Goal: Task Accomplishment & Management: Manage account settings

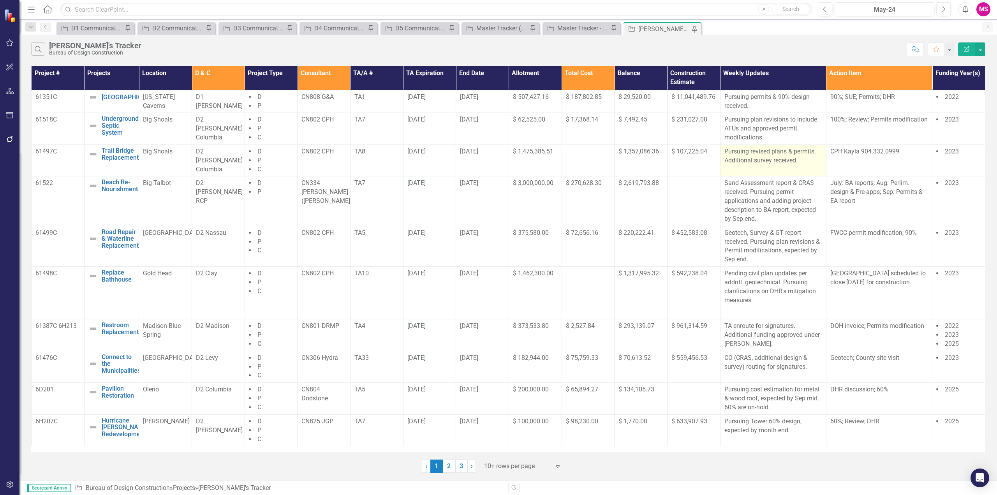
click at [766, 156] on p "Pursuing revised plans & permits. Additional survey received." at bounding box center [773, 156] width 98 height 18
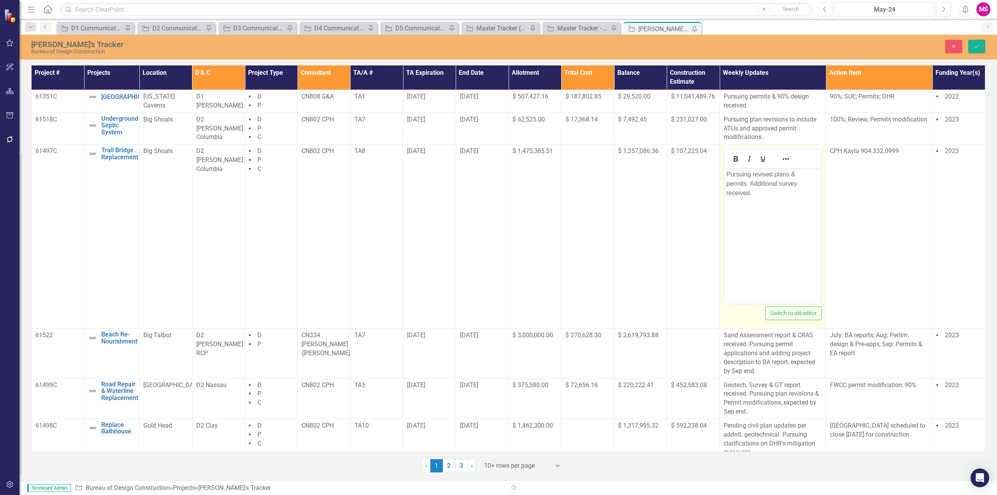
click at [752, 174] on p "Pursuing revised plans & permits. Additional survey received." at bounding box center [772, 184] width 93 height 28
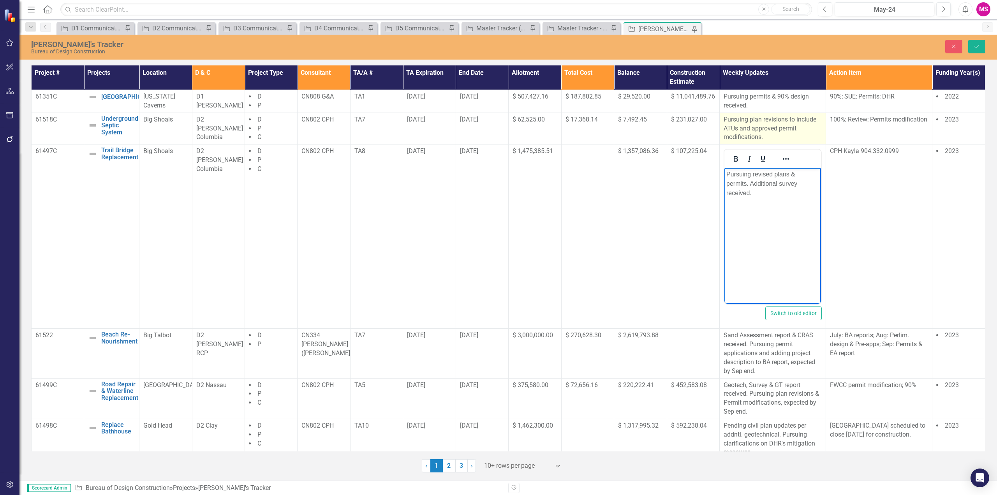
click at [764, 123] on p "Pursuing plan revisions to include ATUs and approved permit modifications." at bounding box center [772, 128] width 98 height 27
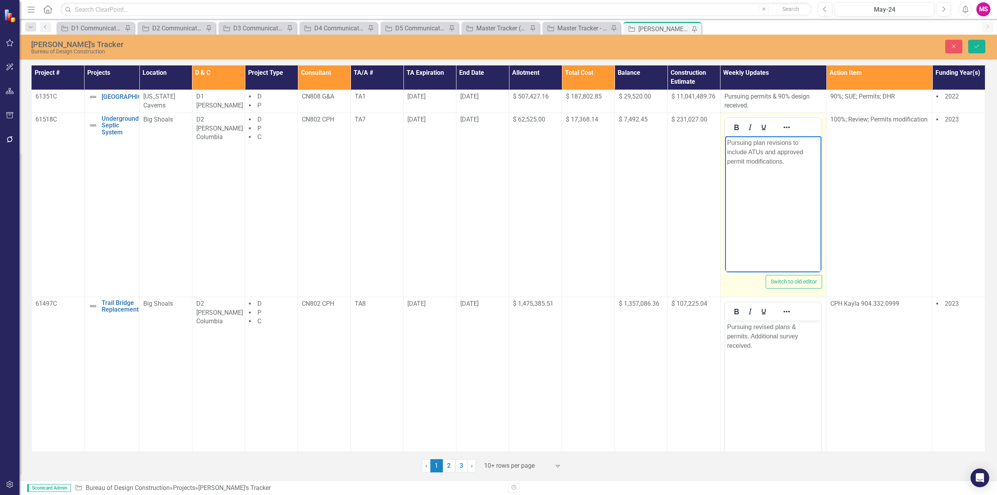
click at [790, 142] on p "Pursuing plan revisions to include ATUs and approved permit modifications." at bounding box center [772, 152] width 92 height 28
drag, startPoint x: 766, startPoint y: 141, endPoint x: 1541, endPoint y: 278, distance: 786.8
click at [766, 141] on p "Pursuing plan revisions to include ATUs and approved permit modifications." at bounding box center [772, 152] width 92 height 28
click at [793, 158] on p "Pursuing plan 100% revisions to include ATUs and approved permit modifications." at bounding box center [772, 152] width 92 height 28
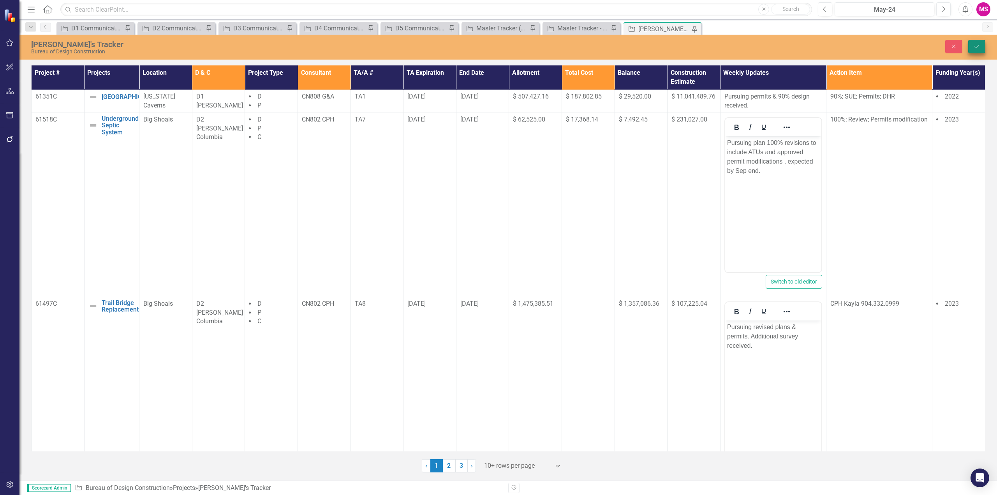
click at [976, 47] on icon "Save" at bounding box center [976, 46] width 7 height 5
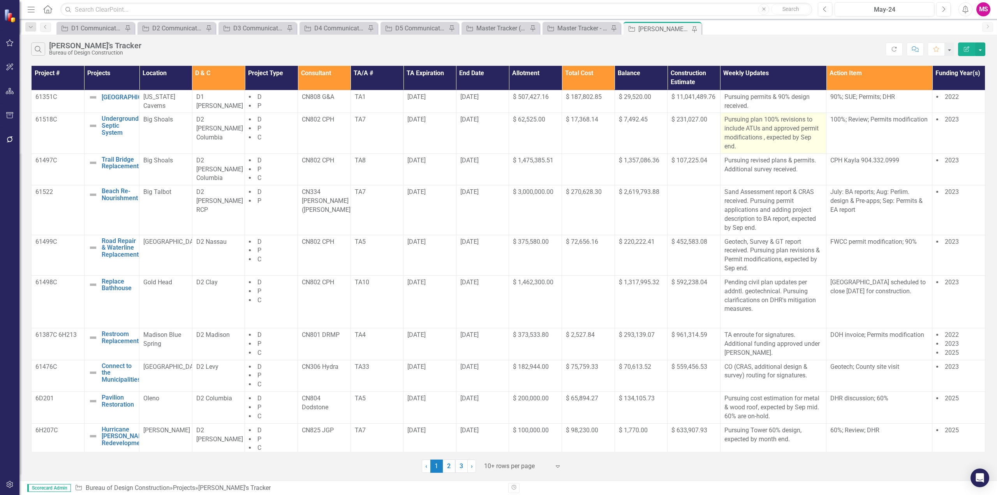
click at [763, 147] on p "Pursuing plan 100% revisions to include ATUs and approved permit modifications …" at bounding box center [773, 132] width 98 height 35
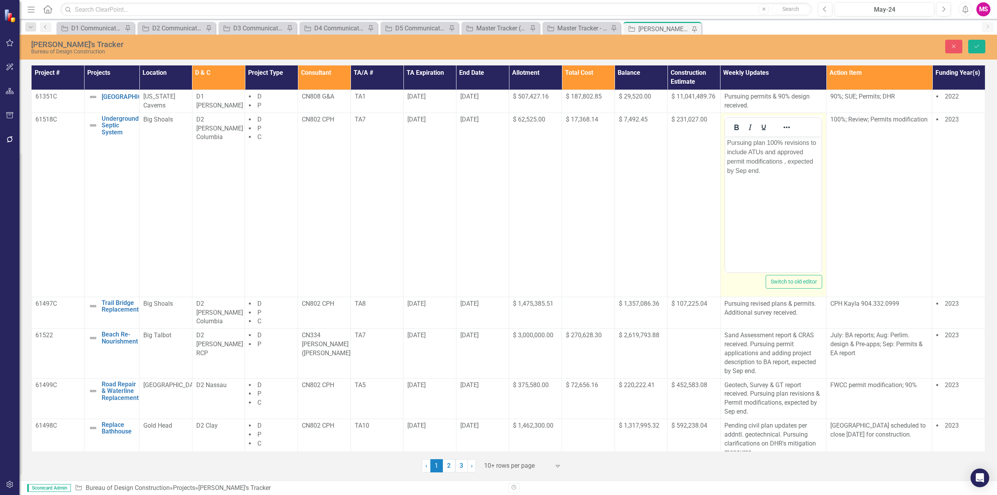
click at [739, 169] on p "Pursuing plan 100% revisions to include ATUs and approved permit modifications …" at bounding box center [772, 156] width 92 height 37
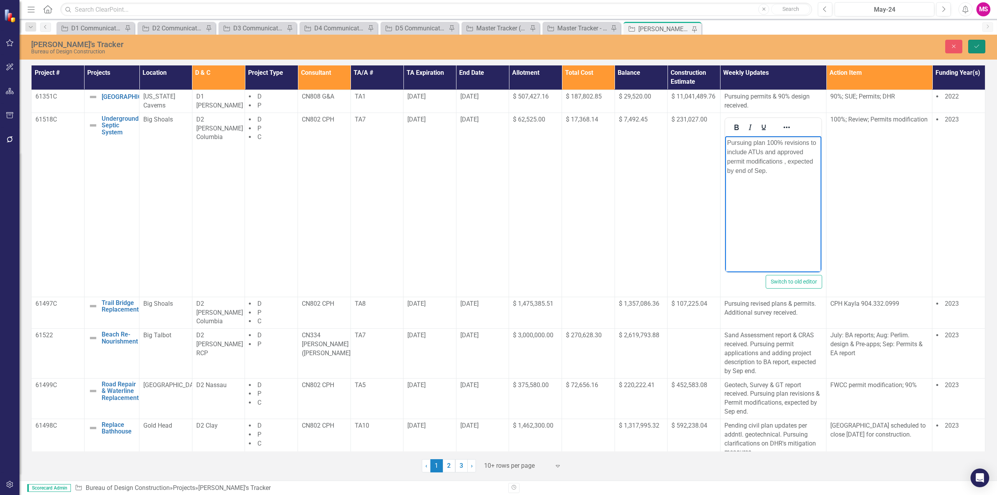
click at [977, 45] on icon "Save" at bounding box center [976, 46] width 7 height 5
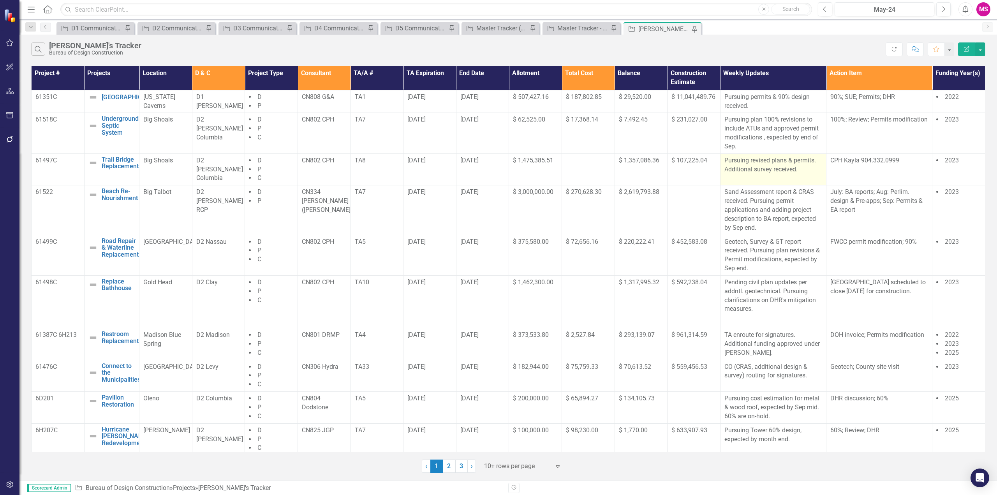
click at [788, 164] on p "Pursuing revised plans & permits. Additional survey received." at bounding box center [773, 165] width 98 height 18
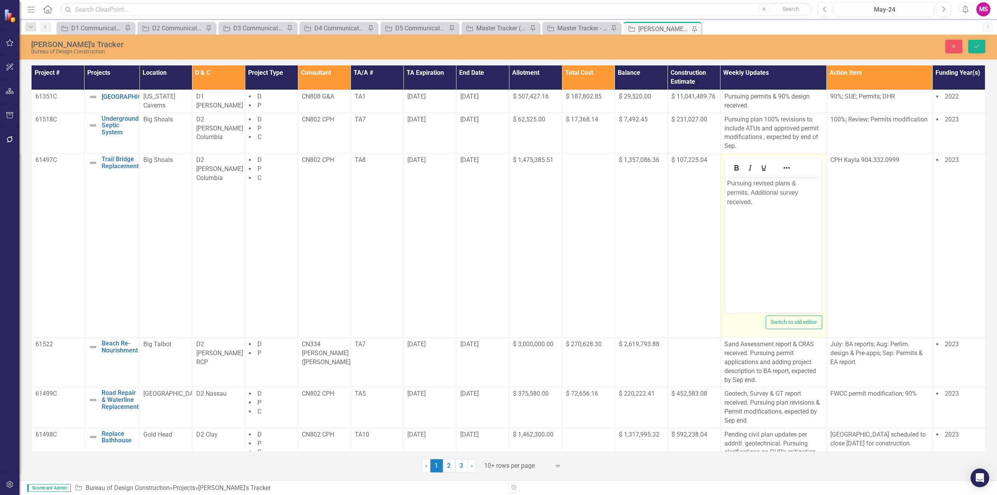
click at [774, 182] on p "Pursuing revised plans & permits. Additional survey received." at bounding box center [772, 193] width 92 height 28
drag, startPoint x: 746, startPoint y: 192, endPoint x: 762, endPoint y: 193, distance: 16.4
click at [746, 192] on p "Pursuing revised 90% plans & permits. Additional survey received." at bounding box center [772, 193] width 92 height 28
click at [775, 182] on p "Pursuing revised 90% plans & permits. Additional survey received." at bounding box center [772, 193] width 92 height 28
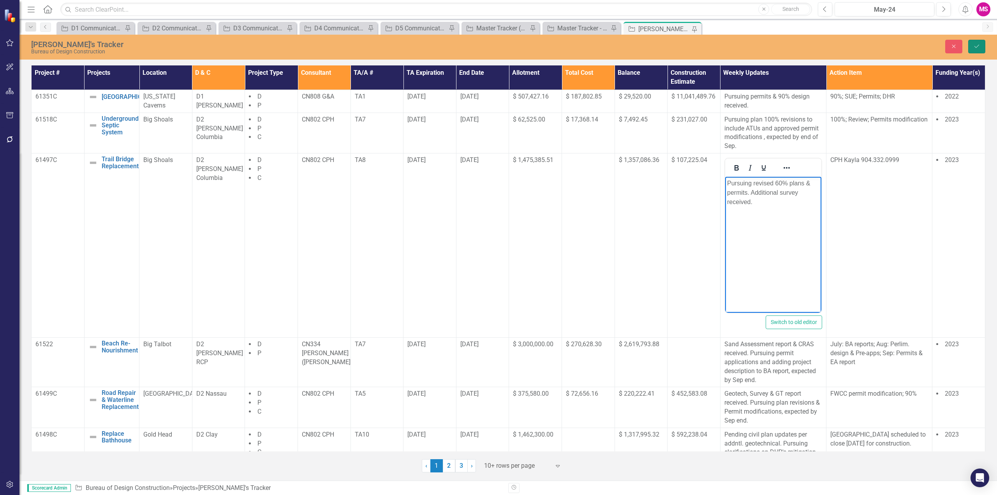
click at [976, 45] on icon "Save" at bounding box center [976, 46] width 7 height 5
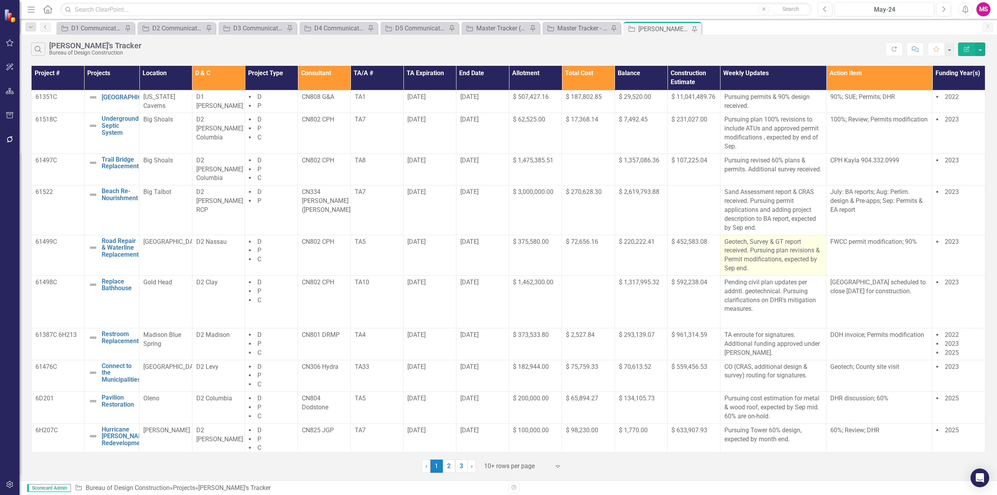
click at [785, 248] on p "Geotech, Survey & GT report received. Pursuing plan revisions & Permit modifica…" at bounding box center [773, 254] width 98 height 35
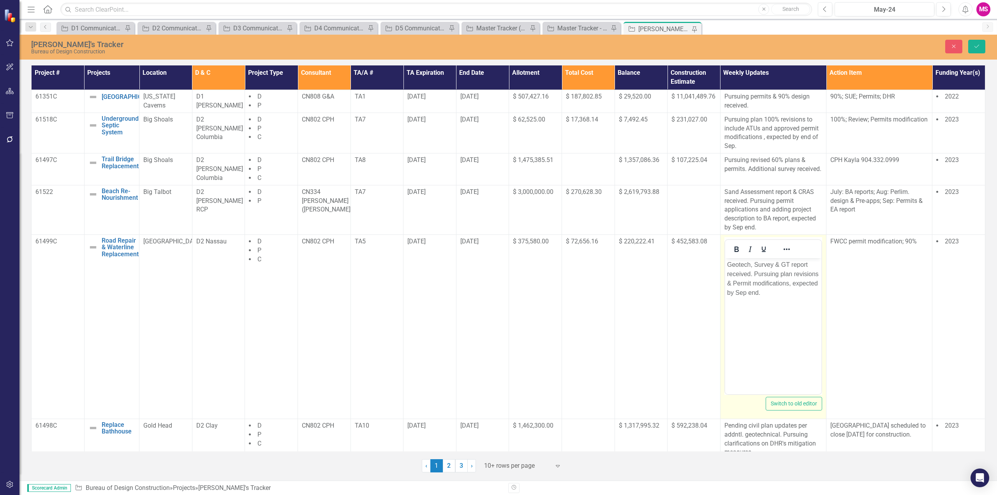
click at [780, 274] on p "Geotech, Survey & GT report received. Pursuing plan revisions & Permit modifica…" at bounding box center [772, 278] width 92 height 37
click at [978, 44] on icon "Save" at bounding box center [976, 46] width 7 height 5
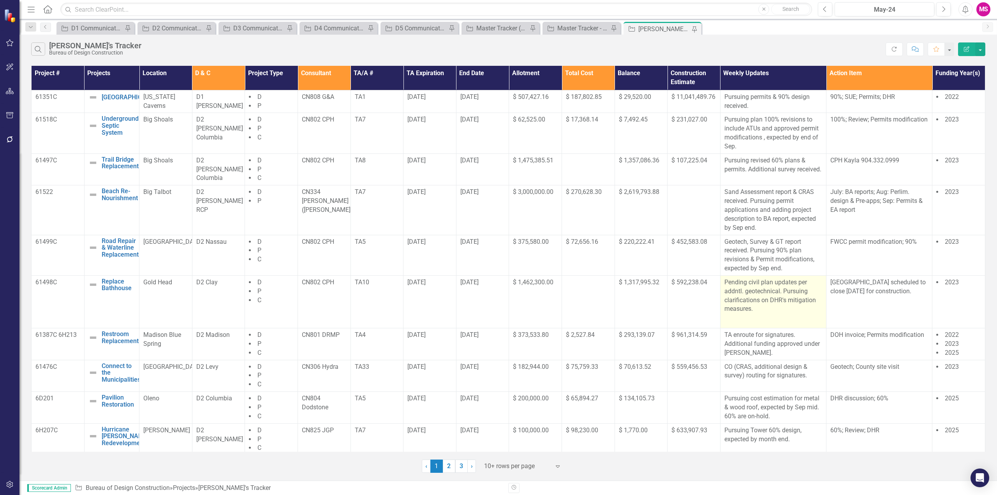
click at [748, 285] on p "Pending civil plan updates per addntl. geotechnical. Pursuing clarifications on…" at bounding box center [773, 296] width 98 height 37
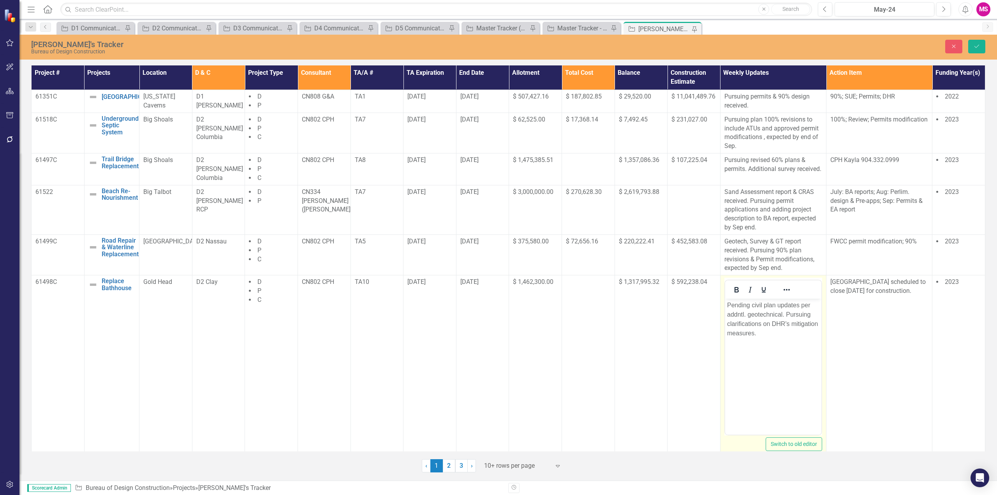
click at [730, 304] on p "Pending civil plan updates per addntl. geotechnical. Pursuing clarifications on…" at bounding box center [772, 319] width 92 height 37
click at [758, 305] on p "Pursuing civil plan updates per addntl. geotechnical. Pursuing clarifications o…" at bounding box center [772, 319] width 92 height 37
drag, startPoint x: 755, startPoint y: 305, endPoint x: 762, endPoint y: 311, distance: 9.4
click at [762, 311] on p "Pursuing updates per addntl. geotechnical. Pursuing clarifications on DHR's mit…" at bounding box center [772, 319] width 92 height 37
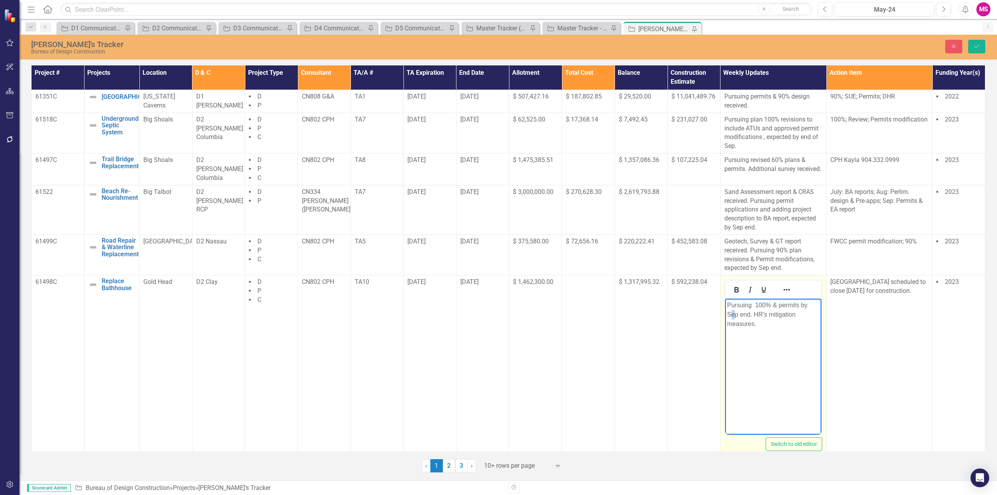
click at [732, 313] on p "Pursuing 100% & permits by Sep end. HR's mitigation measures." at bounding box center [772, 315] width 92 height 28
drag, startPoint x: 753, startPoint y: 313, endPoint x: 765, endPoint y: 334, distance: 23.7
click at [765, 334] on body "Pursuing 100% & permits by mid Oct. HR's mitigation measures." at bounding box center [773, 357] width 96 height 117
click at [977, 46] on icon "Save" at bounding box center [976, 46] width 7 height 5
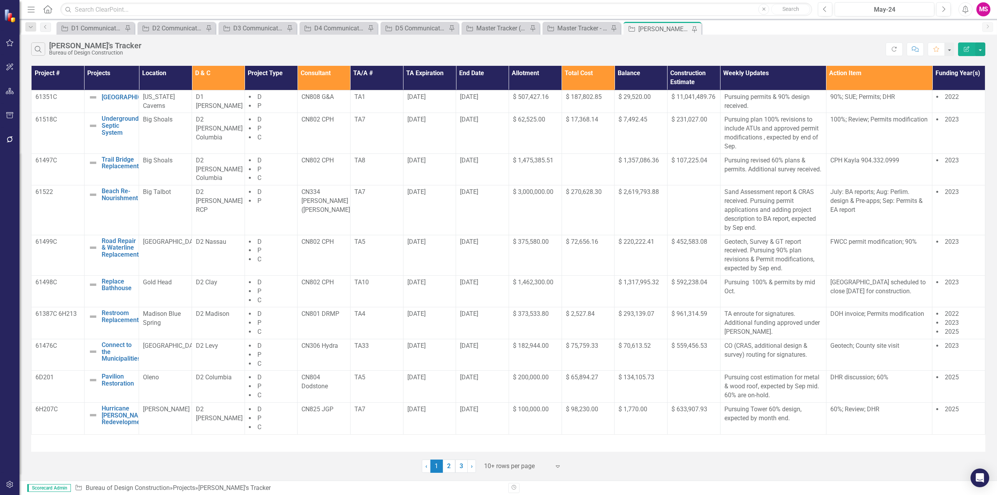
click at [450, 465] on link "2" at bounding box center [449, 465] width 12 height 13
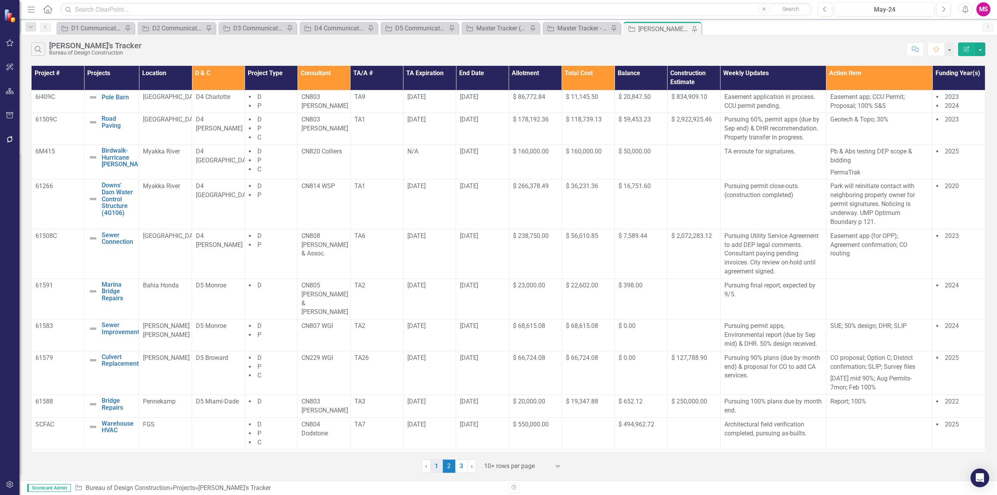
click at [442, 466] on link "1" at bounding box center [436, 465] width 12 height 13
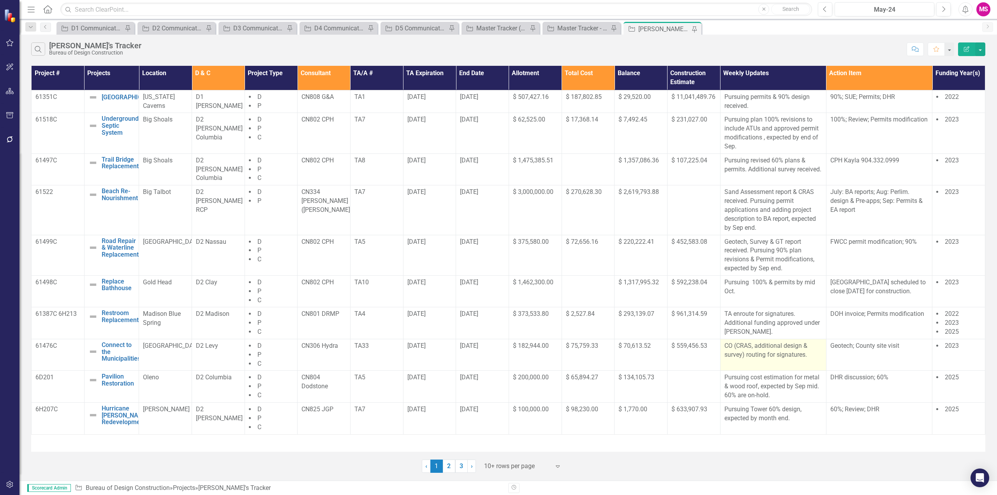
click at [758, 360] on td "CO (CRAS, additional design & survey) routing for signatures." at bounding box center [773, 355] width 106 height 32
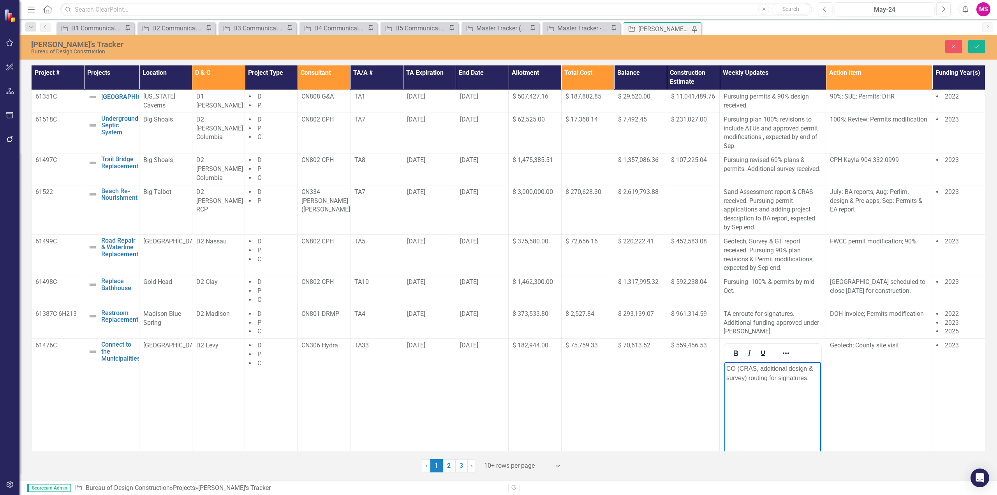
click at [814, 379] on p "CO (CRAS, additional design & survey) routing for signatures." at bounding box center [772, 373] width 93 height 19
click at [957, 42] on button "Close" at bounding box center [953, 47] width 17 height 14
